Goal: Task Accomplishment & Management: Manage account settings

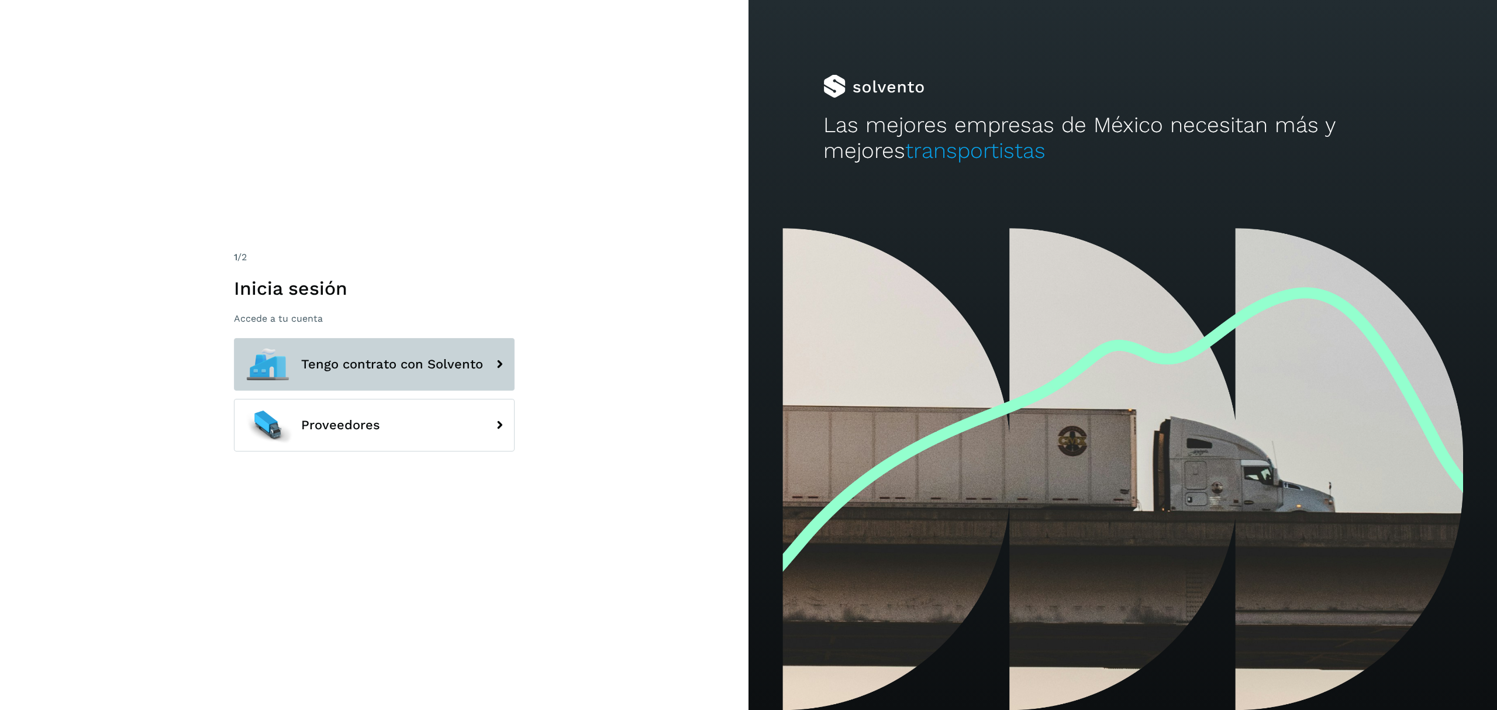
click at [416, 344] on button "Tengo contrato con Solvento" at bounding box center [374, 364] width 281 height 53
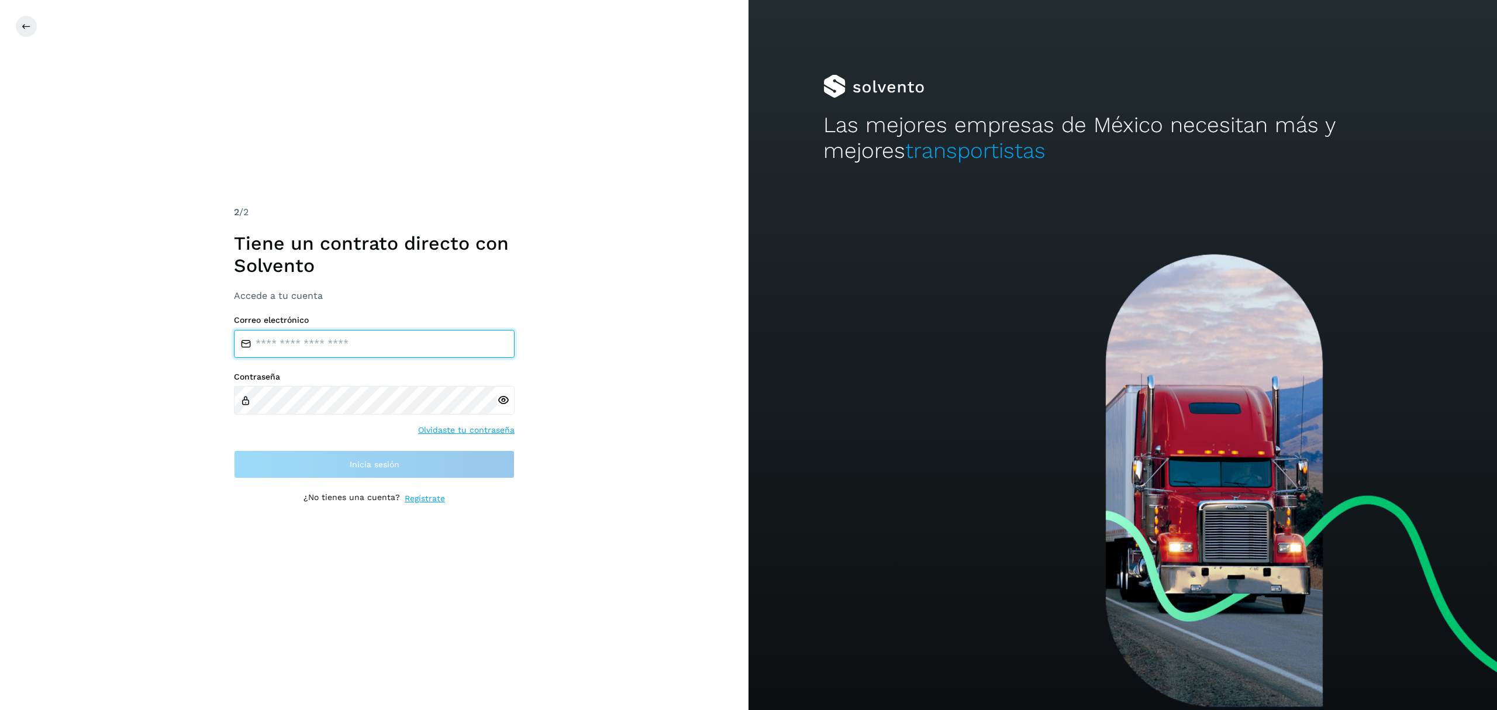
click at [329, 347] on input "email" at bounding box center [374, 344] width 281 height 28
type input "**********"
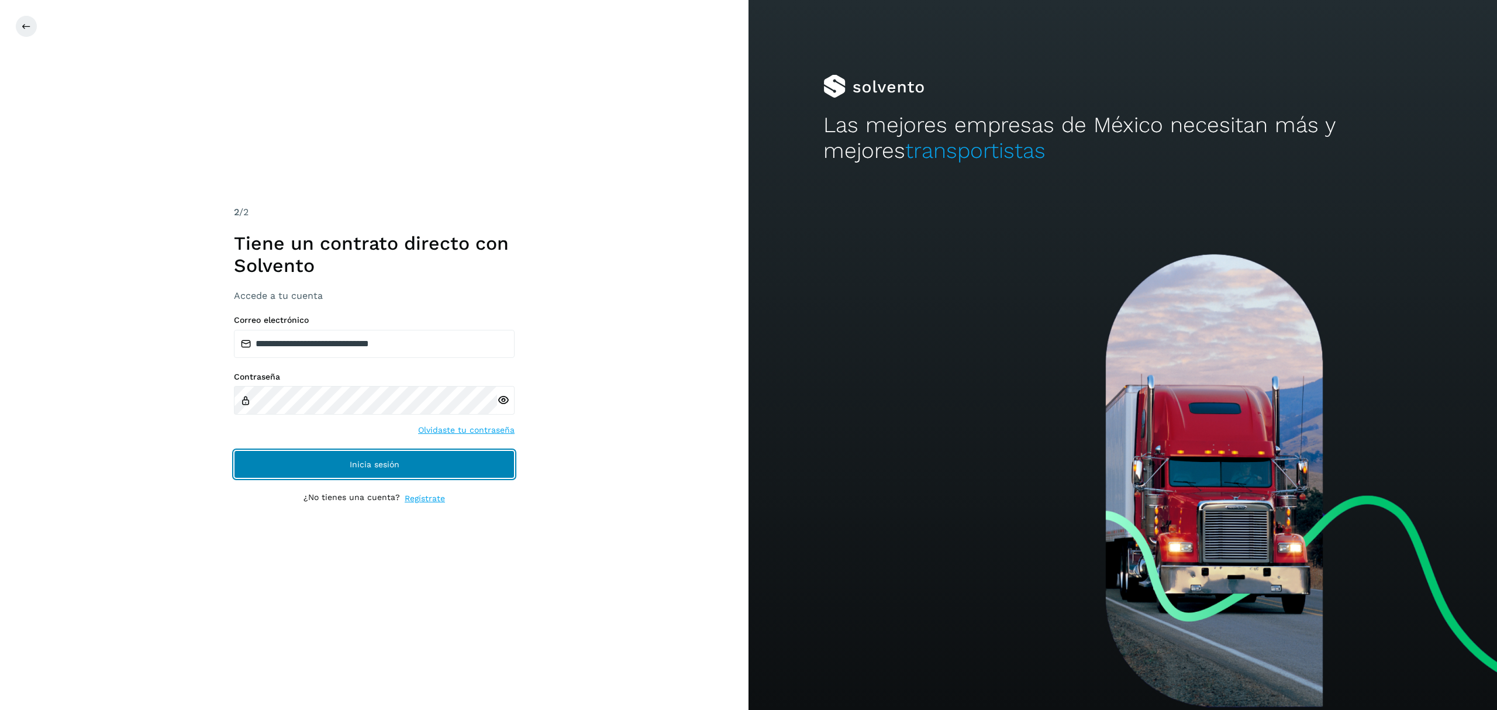
click at [354, 456] on button "Inicia sesión" at bounding box center [374, 464] width 281 height 28
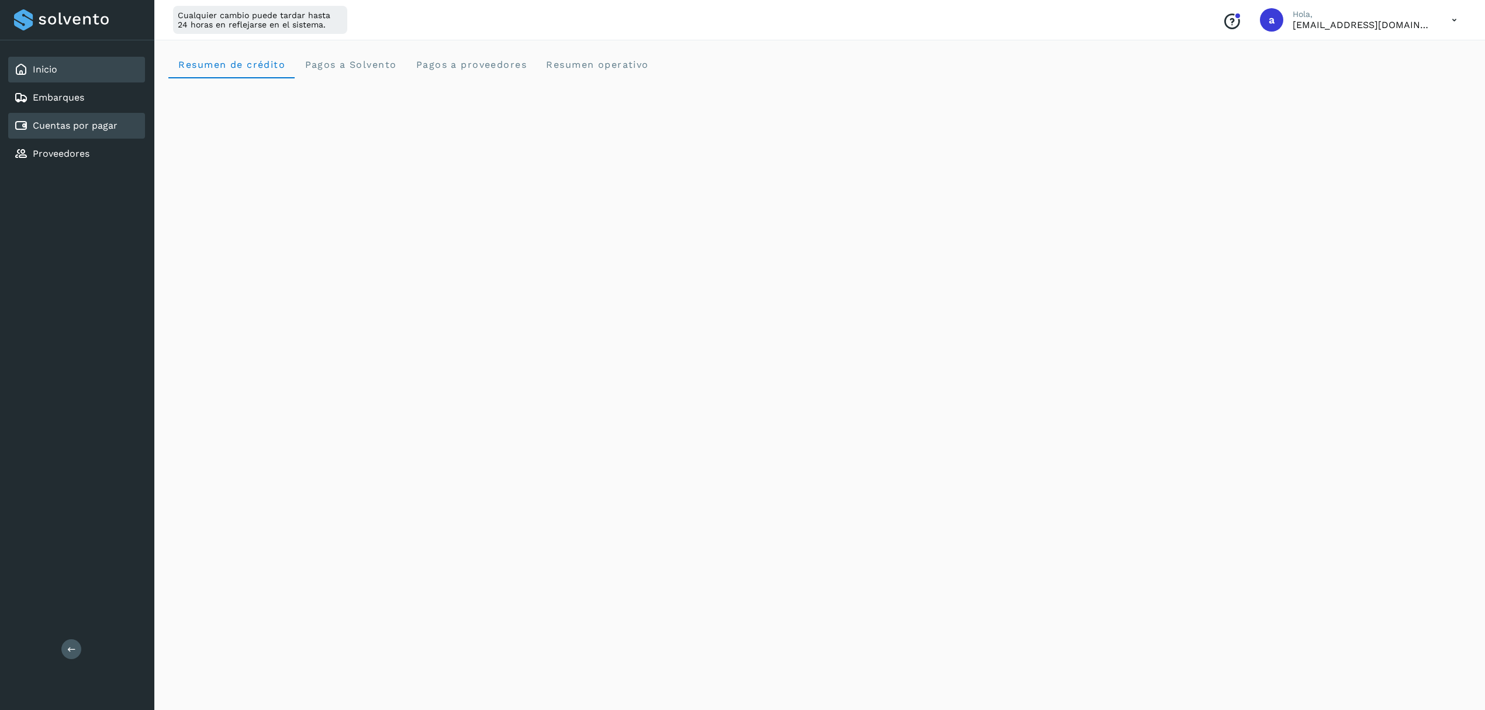
click at [109, 124] on link "Cuentas por pagar" at bounding box center [75, 125] width 85 height 11
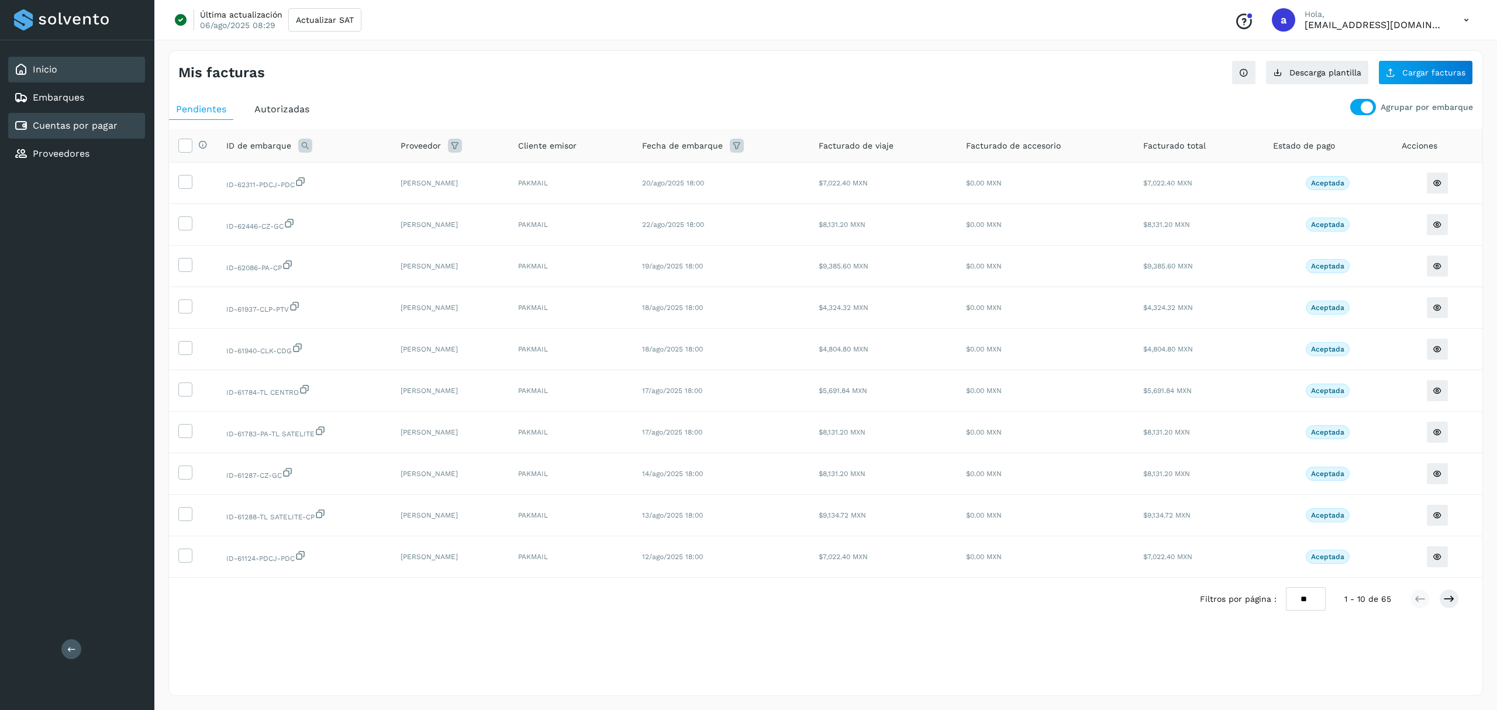
click at [52, 69] on link "Inicio" at bounding box center [45, 69] width 25 height 11
